Goal: Task Accomplishment & Management: Manage account settings

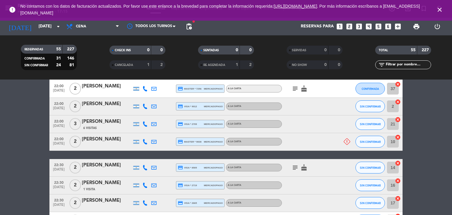
scroll to position [894, 0]
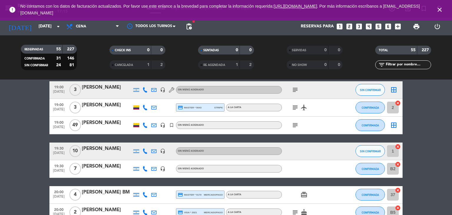
scroll to position [0, 0]
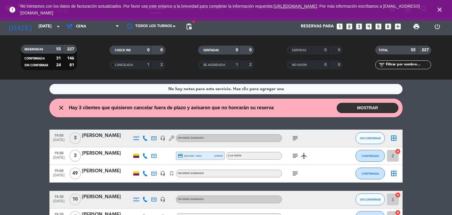
click at [26, 119] on div "No hay notas para este servicio. Haz clic para agregar una close Hay 3 clientes…" at bounding box center [226, 146] width 452 height 135
click at [439, 10] on icon "close" at bounding box center [439, 9] width 7 height 7
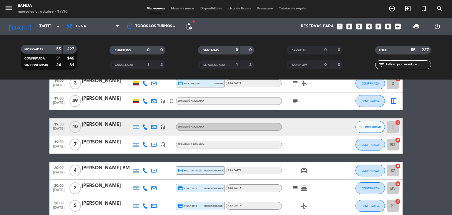
scroll to position [72, 0]
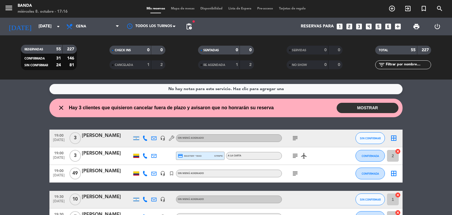
click at [62, 109] on icon "close" at bounding box center [61, 107] width 7 height 7
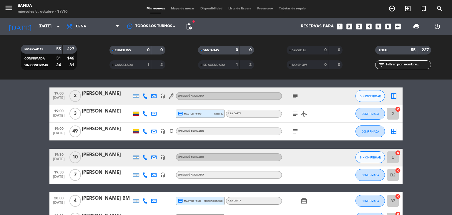
scroll to position [42, 0]
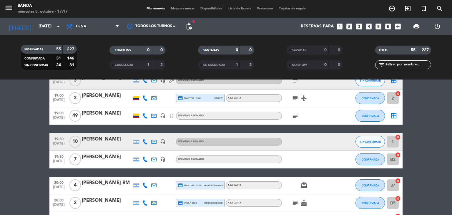
scroll to position [0, 0]
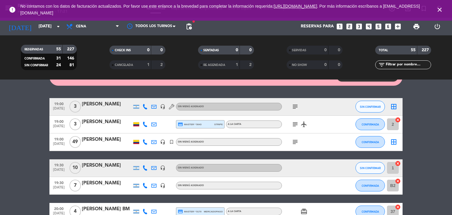
click at [294, 107] on icon "subject" at bounding box center [295, 106] width 7 height 7
click at [294, 127] on icon "subject" at bounding box center [295, 124] width 7 height 7
click at [296, 140] on icon "subject" at bounding box center [295, 141] width 7 height 7
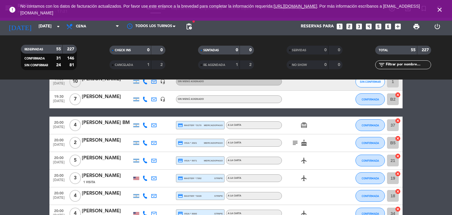
scroll to position [125, 0]
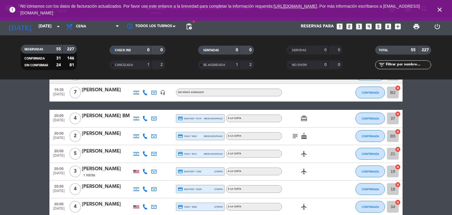
click at [295, 135] on icon "subject" at bounding box center [295, 135] width 7 height 7
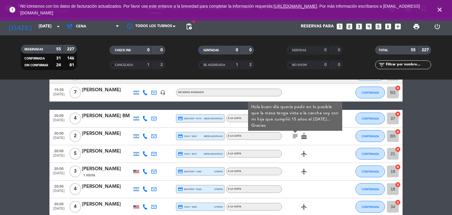
click at [297, 135] on icon "subject" at bounding box center [295, 135] width 7 height 7
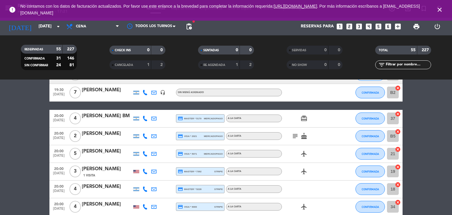
click at [297, 135] on icon "subject" at bounding box center [295, 135] width 7 height 7
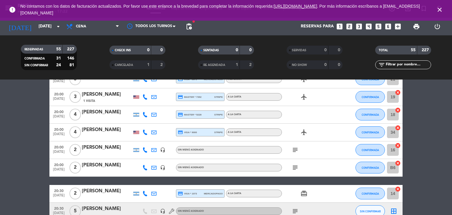
scroll to position [199, 0]
click at [296, 150] on icon "subject" at bounding box center [295, 149] width 7 height 7
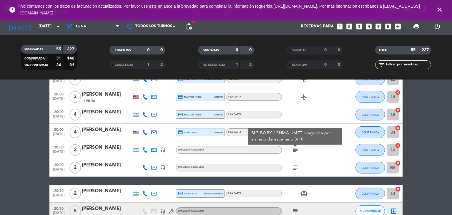
click at [296, 150] on icon "subject" at bounding box center [295, 149] width 7 height 7
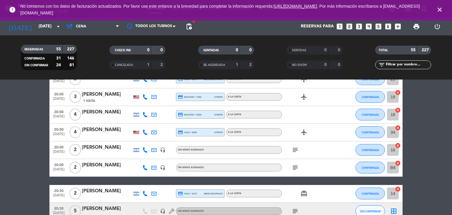
click at [296, 167] on icon "subject" at bounding box center [295, 167] width 7 height 7
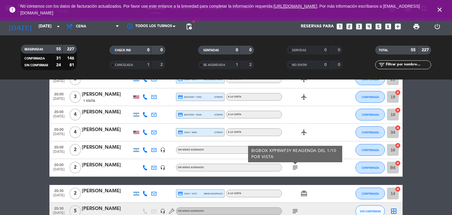
click at [296, 167] on icon "subject" at bounding box center [295, 167] width 7 height 7
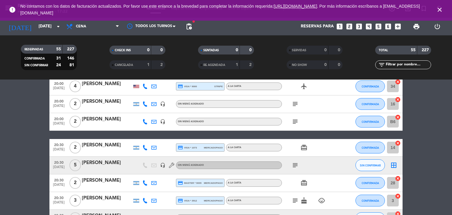
scroll to position [259, 0]
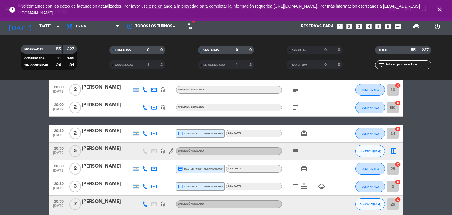
click at [293, 150] on icon "subject" at bounding box center [295, 150] width 7 height 7
click at [295, 152] on icon "subject" at bounding box center [295, 150] width 7 height 7
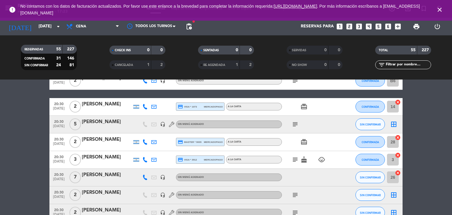
click at [293, 164] on div "subject cake child_care" at bounding box center [308, 159] width 53 height 17
click at [296, 158] on icon "subject" at bounding box center [295, 159] width 7 height 7
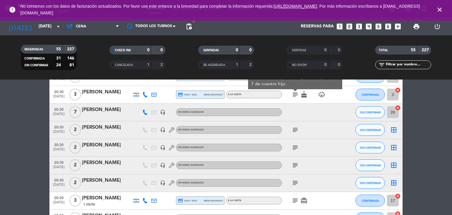
scroll to position [351, 0]
click at [295, 127] on icon "subject" at bounding box center [295, 129] width 7 height 7
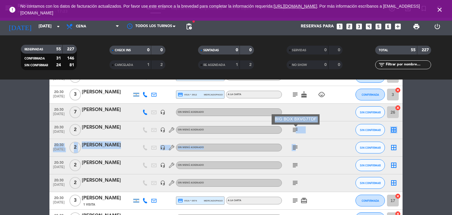
drag, startPoint x: 295, startPoint y: 127, endPoint x: 295, endPoint y: 151, distance: 23.3
click at [295, 151] on icon "subject" at bounding box center [295, 147] width 7 height 7
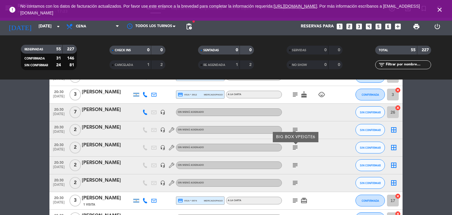
click at [296, 163] on icon "subject" at bounding box center [295, 165] width 7 height 7
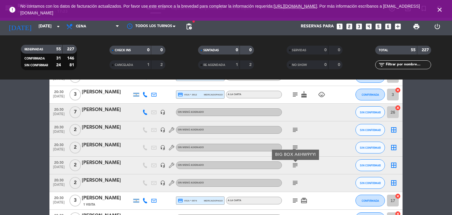
click at [296, 163] on icon "subject" at bounding box center [295, 165] width 7 height 7
click at [293, 184] on icon "subject" at bounding box center [295, 182] width 7 height 7
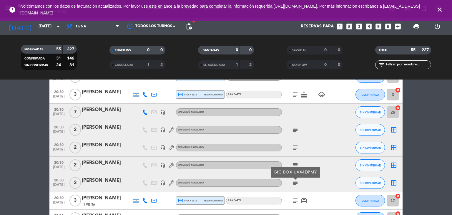
click at [293, 184] on icon "subject" at bounding box center [295, 182] width 7 height 7
click at [294, 200] on icon "subject" at bounding box center [295, 200] width 7 height 7
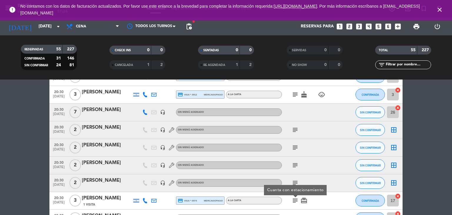
click at [294, 200] on icon "subject" at bounding box center [295, 200] width 7 height 7
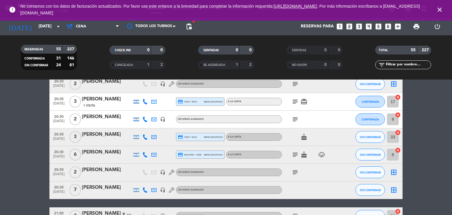
scroll to position [452, 0]
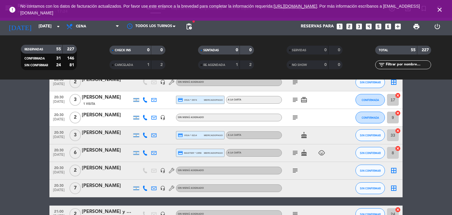
click at [294, 118] on icon "subject" at bounding box center [295, 117] width 7 height 7
click at [298, 157] on div "subject cake child_care" at bounding box center [308, 152] width 53 height 17
click at [296, 155] on icon "subject" at bounding box center [295, 152] width 7 height 7
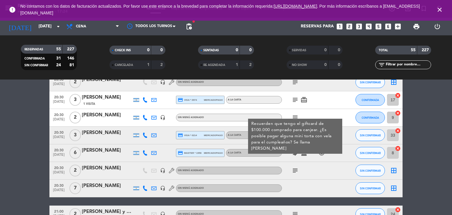
click at [294, 170] on icon "subject" at bounding box center [295, 170] width 7 height 7
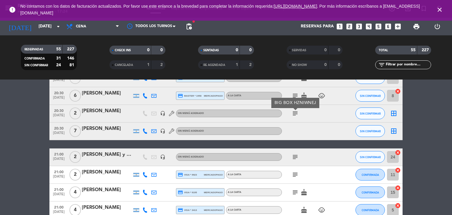
scroll to position [509, 0]
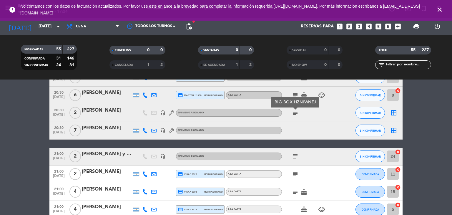
click at [294, 155] on icon "subject" at bounding box center [295, 156] width 7 height 7
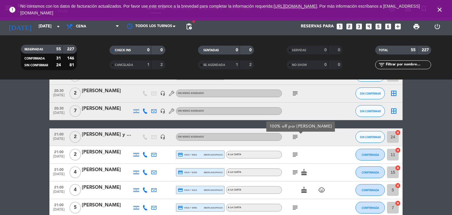
scroll to position [529, 0]
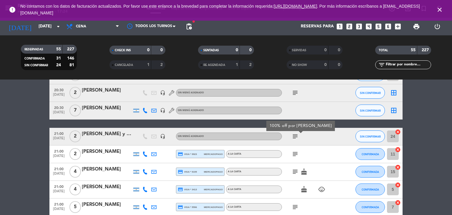
click at [294, 155] on icon "subject" at bounding box center [295, 153] width 7 height 7
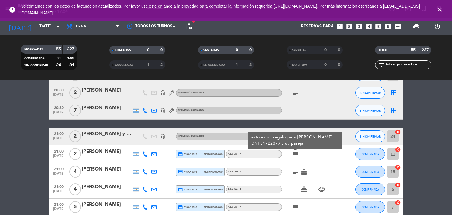
click at [294, 171] on icon "subject" at bounding box center [295, 171] width 7 height 7
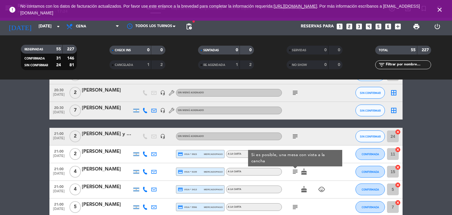
click at [294, 171] on icon "subject" at bounding box center [295, 171] width 7 height 7
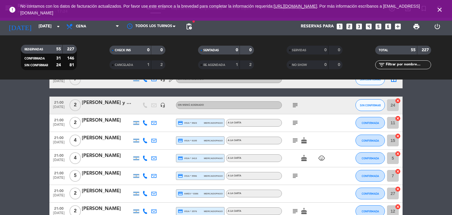
scroll to position [590, 0]
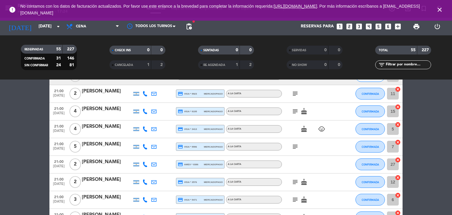
click at [298, 149] on icon "subject" at bounding box center [295, 146] width 7 height 7
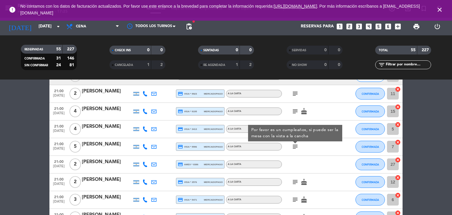
click at [294, 148] on icon "subject" at bounding box center [295, 146] width 7 height 7
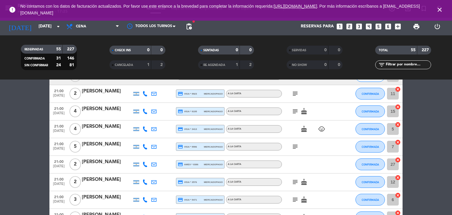
click at [294, 184] on icon "subject" at bounding box center [295, 181] width 7 height 7
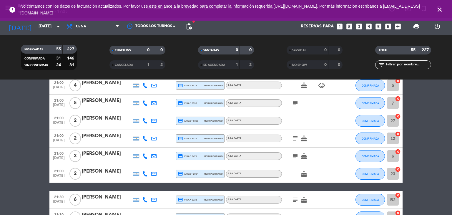
scroll to position [637, 0]
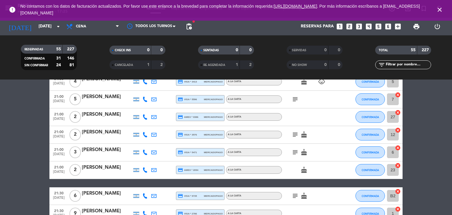
click at [295, 150] on icon "subject" at bounding box center [295, 152] width 7 height 7
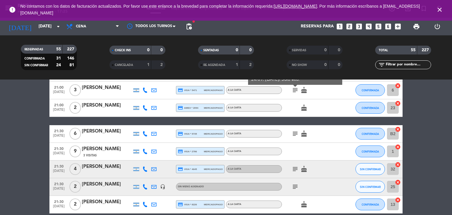
scroll to position [712, 0]
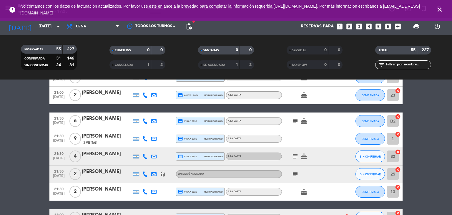
click at [295, 121] on icon "subject" at bounding box center [295, 120] width 7 height 7
click at [294, 158] on icon "subject" at bounding box center [295, 156] width 7 height 7
click at [296, 173] on icon "subject" at bounding box center [295, 173] width 7 height 7
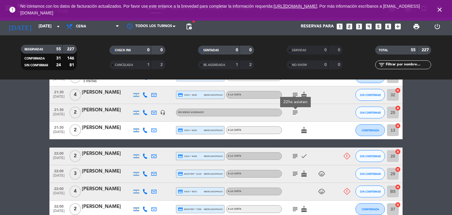
scroll to position [774, 0]
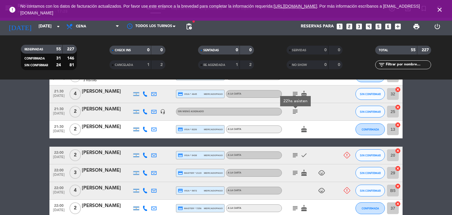
click at [294, 154] on icon "subject" at bounding box center [295, 155] width 7 height 7
click at [295, 174] on icon "subject" at bounding box center [295, 172] width 7 height 7
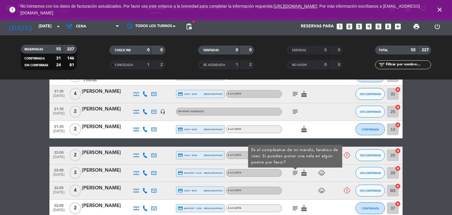
click at [295, 174] on icon "subject" at bounding box center [295, 172] width 7 height 7
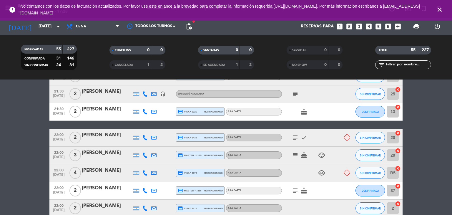
scroll to position [792, 0]
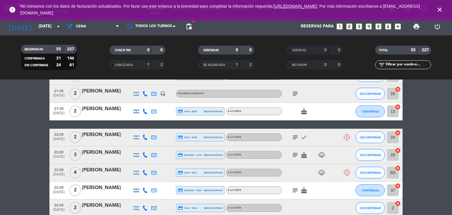
click at [295, 190] on icon "subject" at bounding box center [295, 190] width 7 height 7
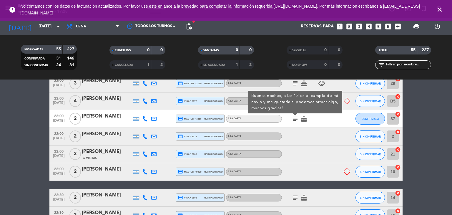
scroll to position [892, 0]
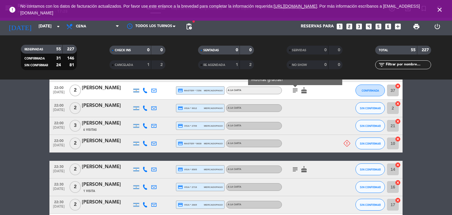
click at [294, 166] on icon "subject" at bounding box center [295, 169] width 7 height 7
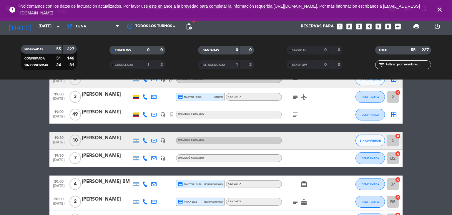
scroll to position [0, 0]
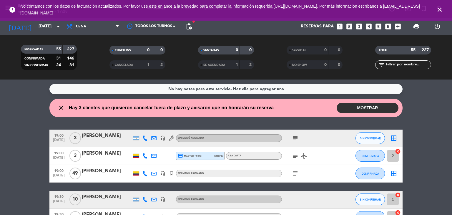
click at [441, 9] on icon "close" at bounding box center [439, 9] width 7 height 7
